Goal: Task Accomplishment & Management: Complete application form

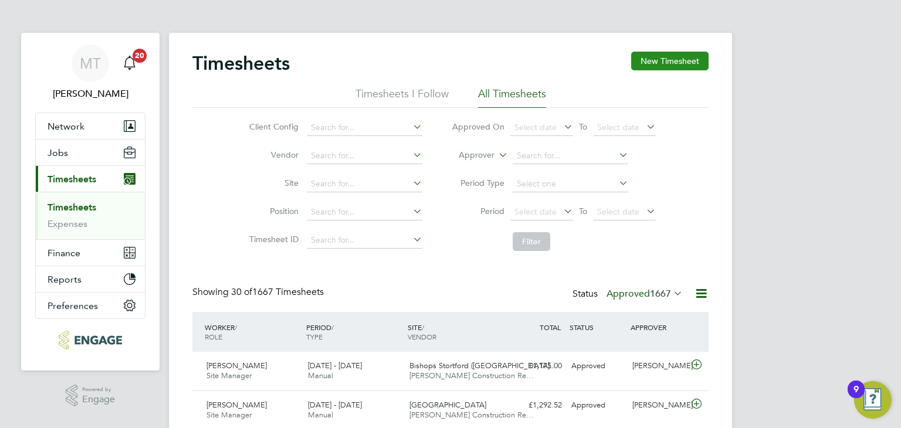
click at [656, 59] on button "New Timesheet" at bounding box center [669, 61] width 77 height 19
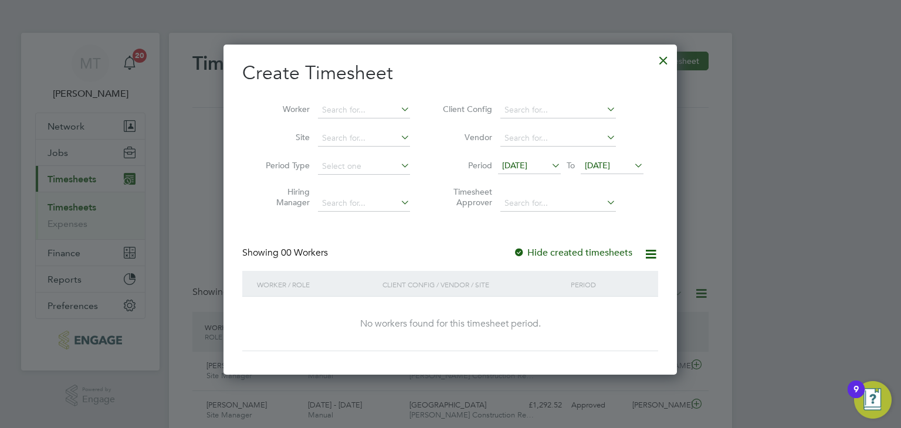
click at [610, 164] on span "[DATE]" at bounding box center [597, 165] width 25 height 11
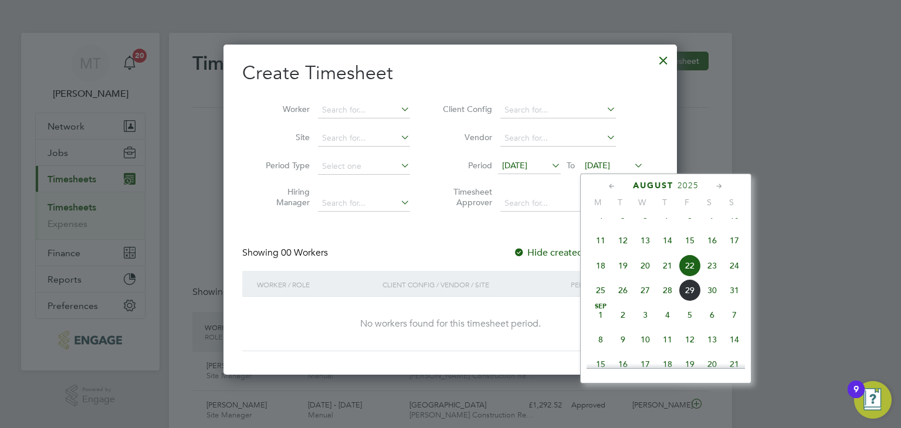
click at [734, 301] on span "31" at bounding box center [734, 290] width 22 height 22
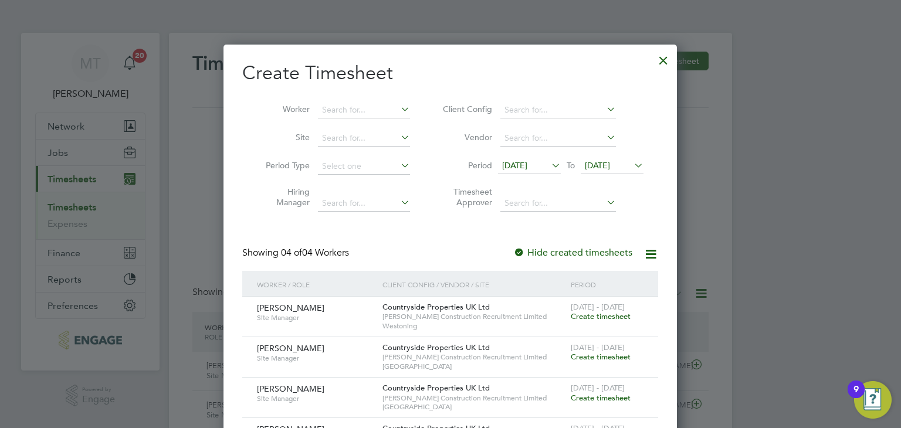
click at [599, 396] on span "Create timesheet" at bounding box center [601, 398] width 60 height 10
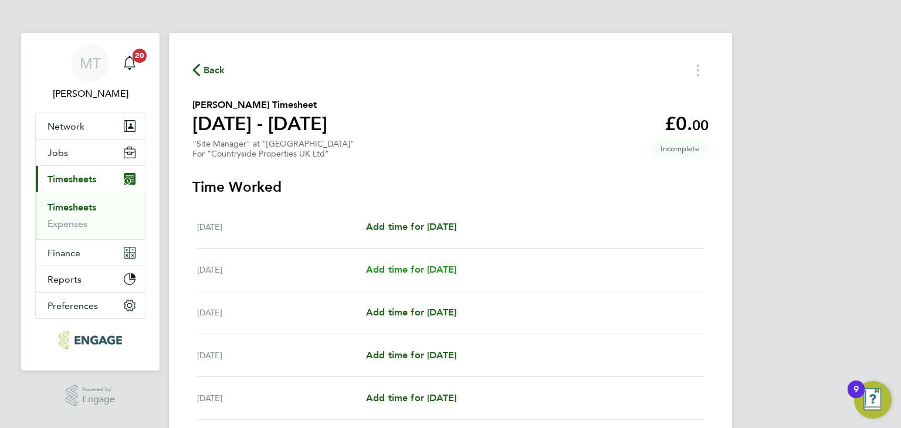
click at [445, 266] on span "Add time for [DATE]" at bounding box center [411, 269] width 90 height 11
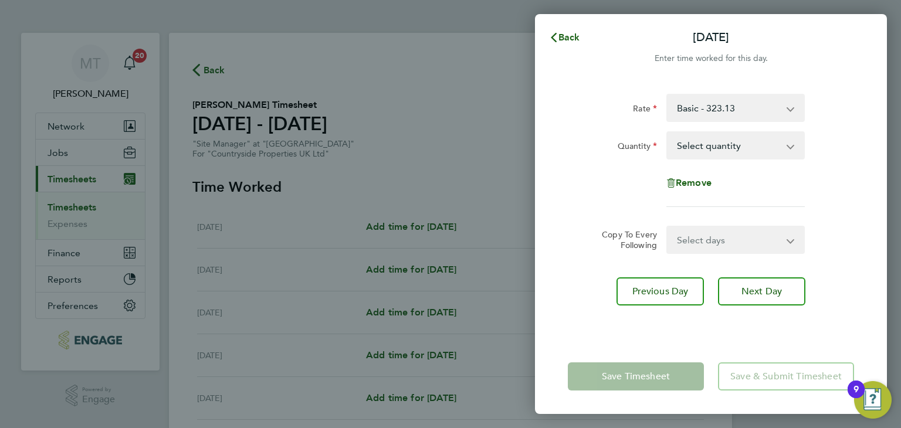
drag, startPoint x: 691, startPoint y: 144, endPoint x: 691, endPoint y: 158, distance: 13.5
click at [691, 148] on select "Select quantity 0.5 1" at bounding box center [728, 146] width 122 height 26
select select "1"
click at [667, 133] on select "Select quantity 0.5 1" at bounding box center [728, 146] width 122 height 26
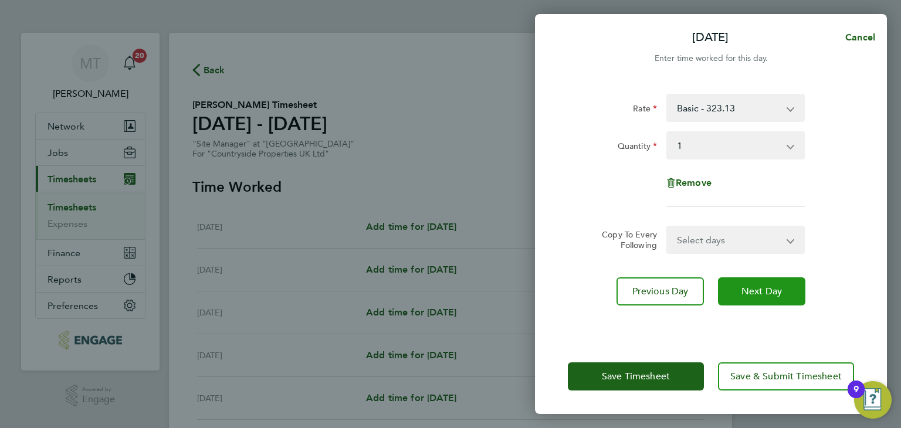
drag, startPoint x: 737, startPoint y: 293, endPoint x: 704, endPoint y: 208, distance: 90.8
click at [737, 290] on button "Next Day" at bounding box center [761, 291] width 87 height 28
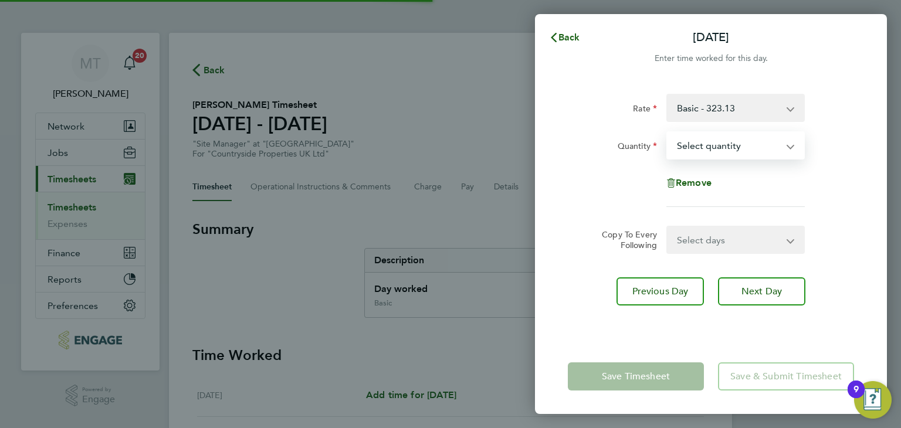
click at [692, 147] on select "Select quantity 0.5 1" at bounding box center [728, 146] width 122 height 26
select select "1"
click at [667, 133] on select "Select quantity 0.5 1" at bounding box center [728, 146] width 122 height 26
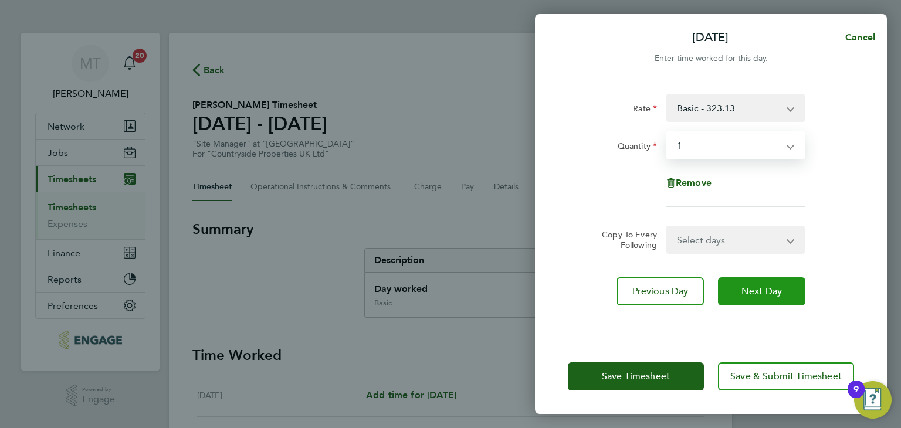
click at [737, 282] on button "Next Day" at bounding box center [761, 291] width 87 height 28
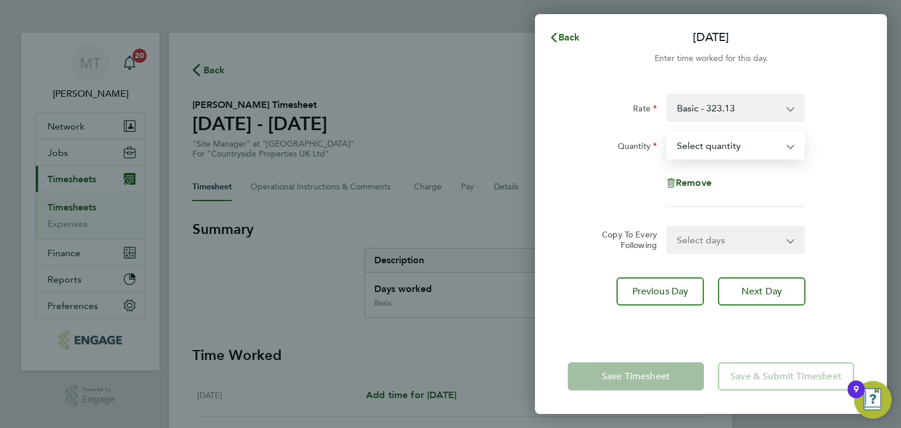
select select "1"
click at [667, 133] on select "Select quantity 0.5 1" at bounding box center [728, 146] width 122 height 26
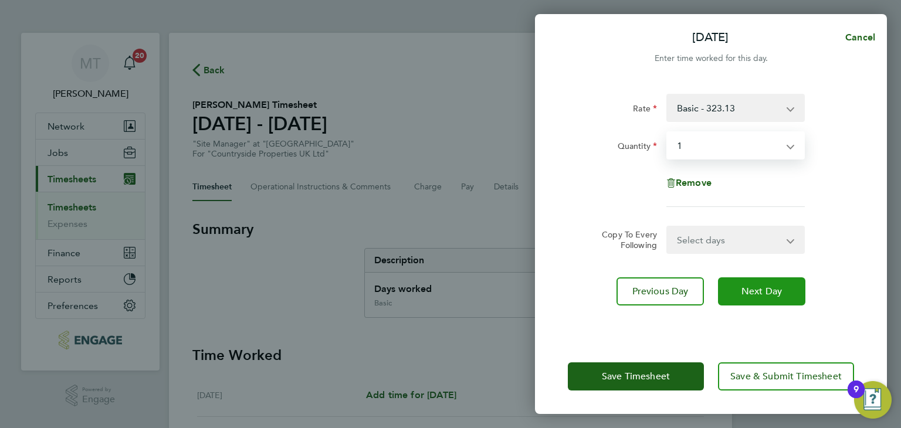
click at [749, 283] on button "Next Day" at bounding box center [761, 291] width 87 height 28
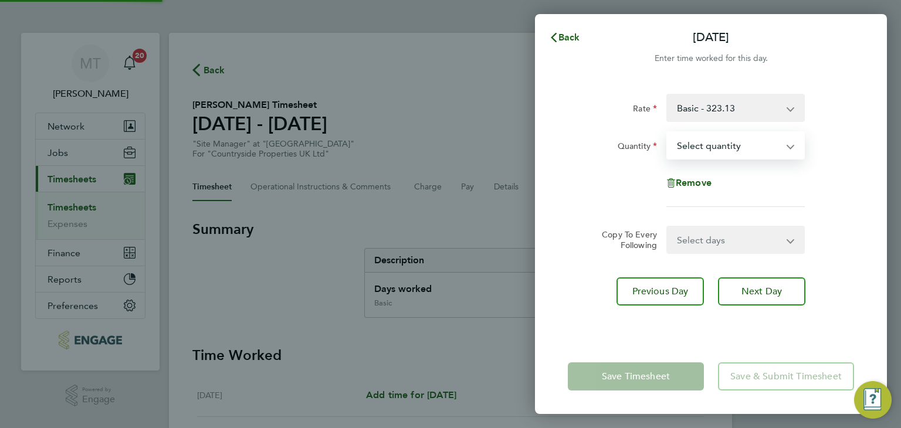
click at [694, 148] on select "Select quantity 0.5 1" at bounding box center [728, 146] width 122 height 26
select select "1"
click at [667, 133] on select "Select quantity 0.5 1" at bounding box center [728, 146] width 122 height 26
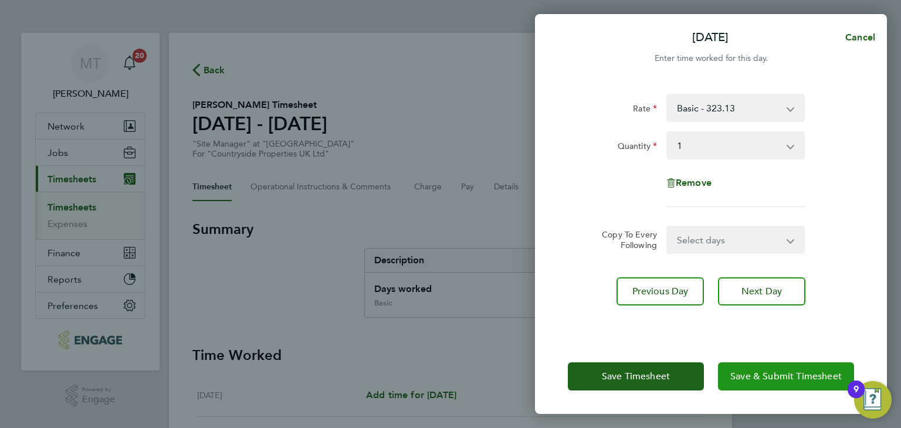
click at [768, 381] on span "Save & Submit Timesheet" at bounding box center [785, 377] width 111 height 12
